Goal: Information Seeking & Learning: Learn about a topic

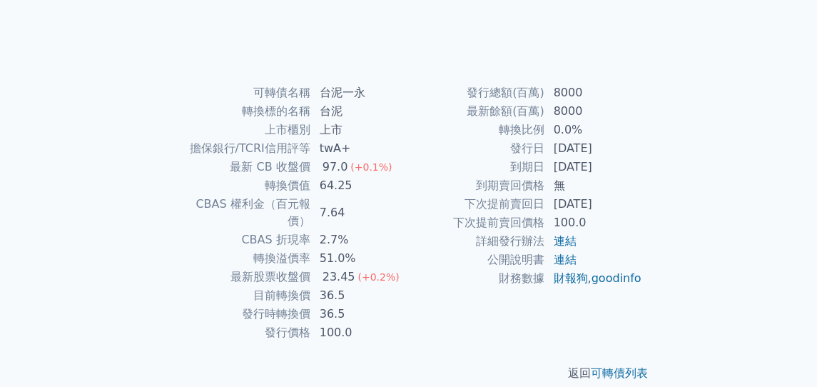
scroll to position [273, 0]
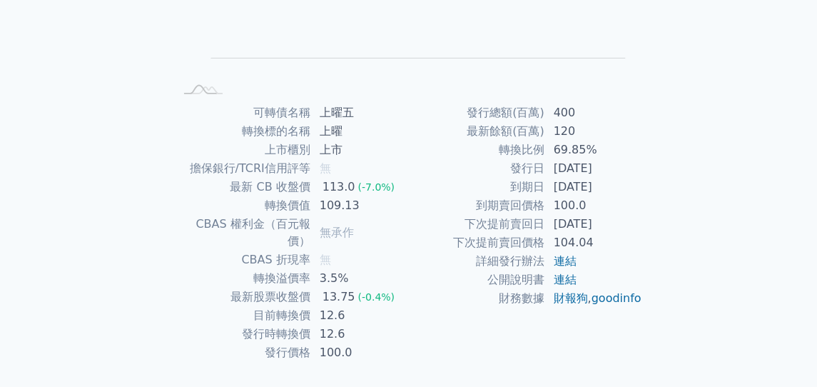
scroll to position [273, 0]
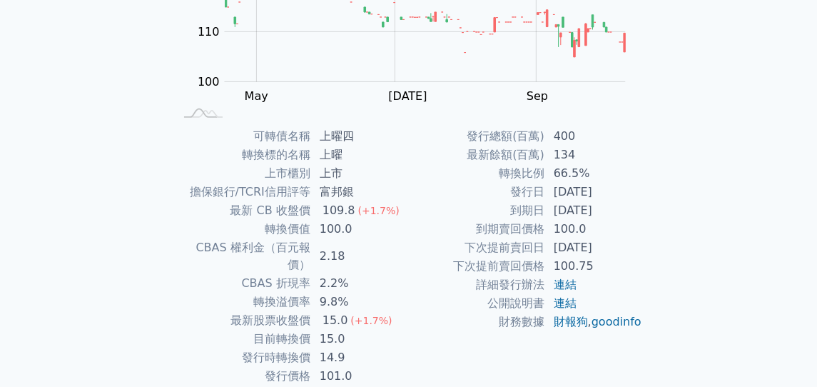
scroll to position [273, 0]
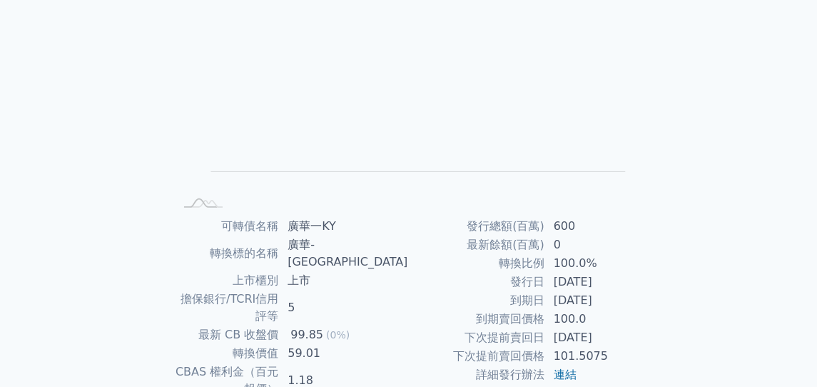
scroll to position [273, 0]
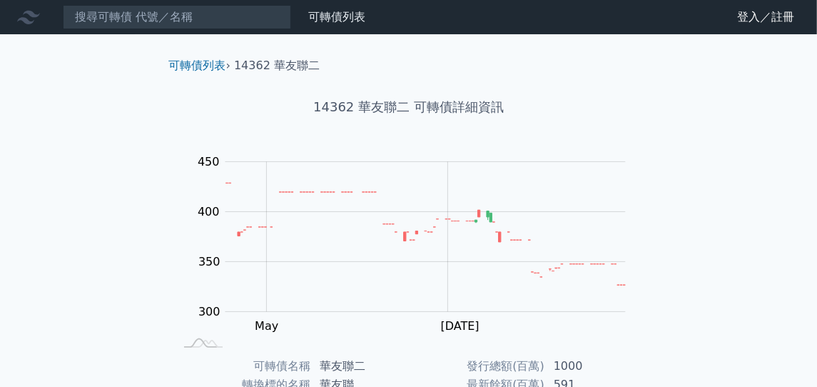
scroll to position [273, 0]
